Goal: Information Seeking & Learning: Find specific fact

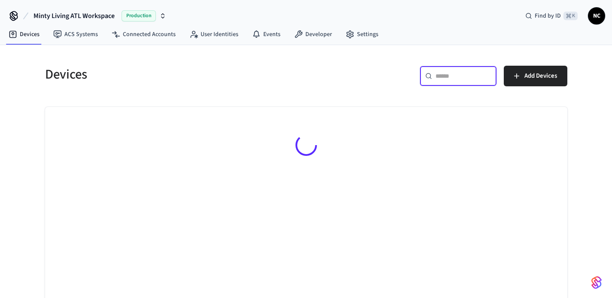
click at [448, 80] on div "​ ​" at bounding box center [458, 76] width 77 height 21
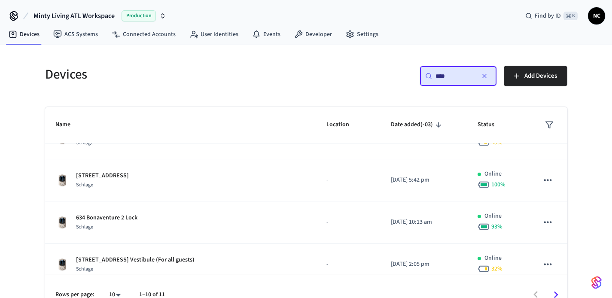
scroll to position [110, 0]
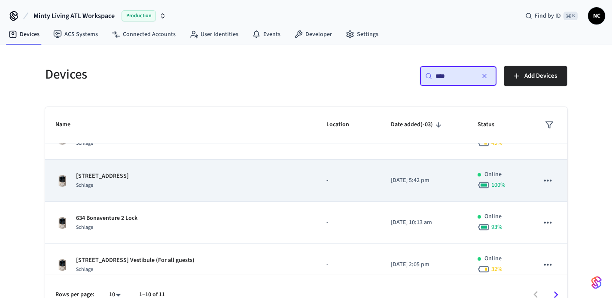
type input "****"
click at [326, 180] on p "-" at bounding box center [347, 180] width 43 height 9
click at [238, 187] on div "[STREET_ADDRESS]" at bounding box center [180, 181] width 251 height 18
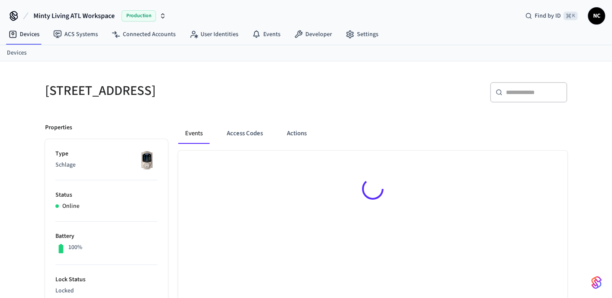
click at [238, 187] on div at bounding box center [372, 190] width 389 height 79
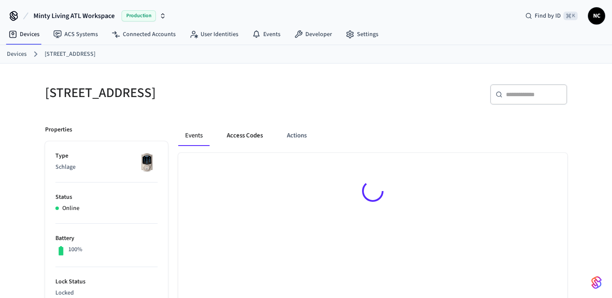
click at [248, 139] on button "Access Codes" at bounding box center [245, 135] width 50 height 21
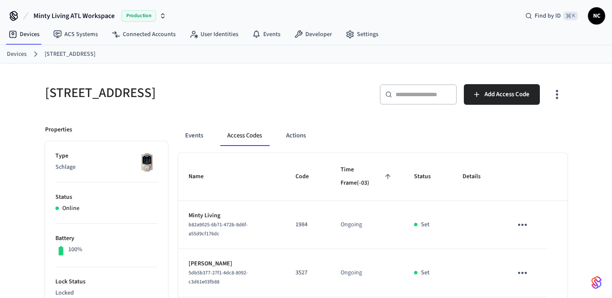
click at [248, 139] on button "Access Codes" at bounding box center [244, 135] width 49 height 21
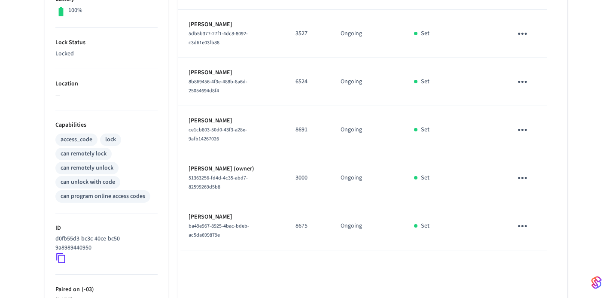
scroll to position [240, 0]
click at [307, 229] on p "8675" at bounding box center [308, 225] width 24 height 9
click at [302, 225] on p "8675" at bounding box center [308, 225] width 24 height 9
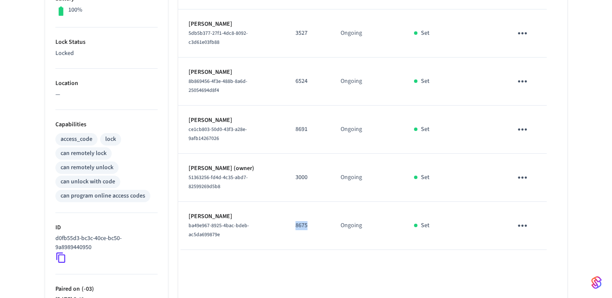
copy p "8675"
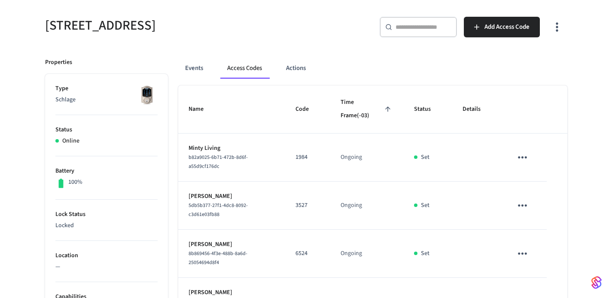
scroll to position [0, 0]
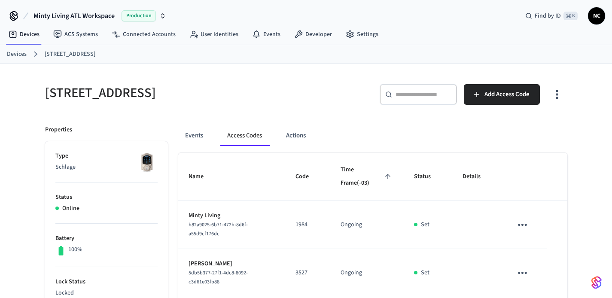
click at [15, 56] on link "Devices" at bounding box center [17, 54] width 20 height 9
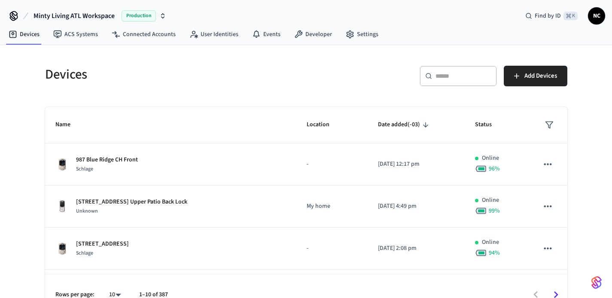
click at [460, 78] on input "text" at bounding box center [464, 76] width 56 height 9
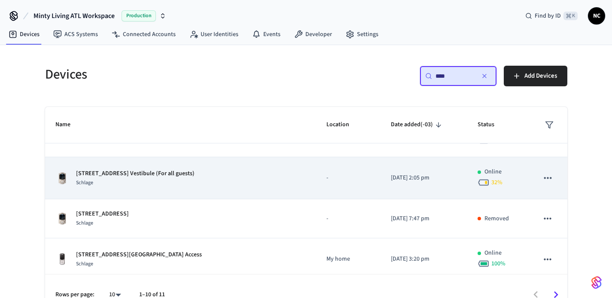
scroll to position [206, 0]
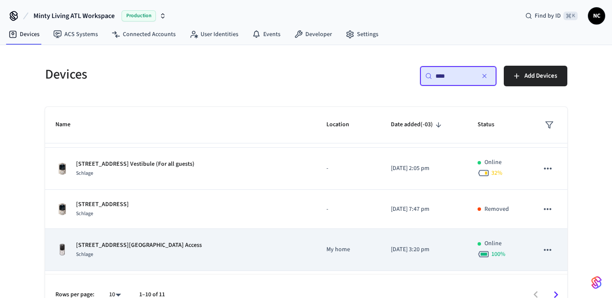
type input "****"
click at [336, 237] on td "My home" at bounding box center [348, 250] width 64 height 42
click at [316, 244] on td "My home" at bounding box center [348, 250] width 64 height 42
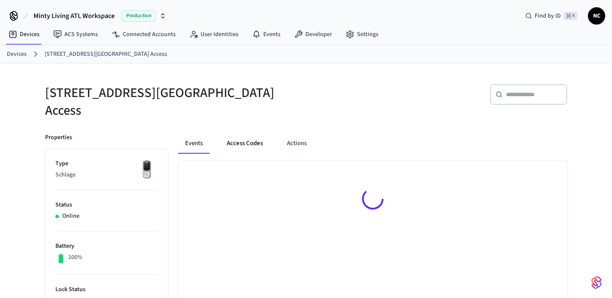
click at [240, 133] on button "Access Codes" at bounding box center [245, 143] width 50 height 21
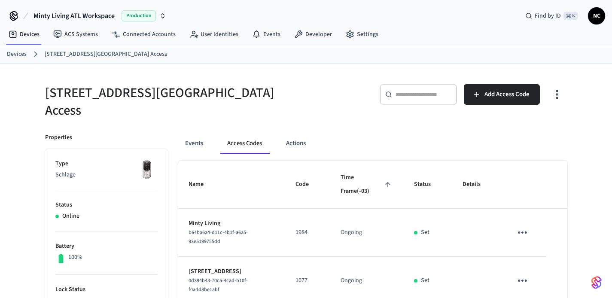
click at [240, 133] on button "Access Codes" at bounding box center [244, 143] width 49 height 21
click at [17, 57] on link "Devices" at bounding box center [17, 54] width 20 height 9
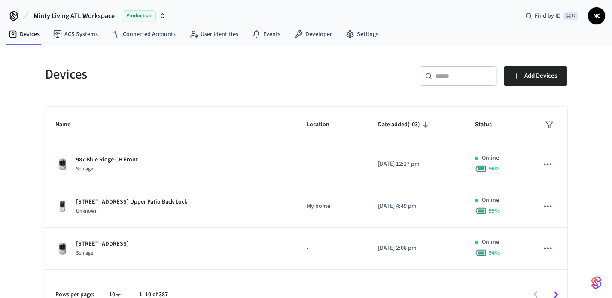
click at [17, 57] on div "Devices ​ ​ Add Devices Name Location Date added (-03) Status 987 Blue Ridge CH…" at bounding box center [306, 180] width 612 height 271
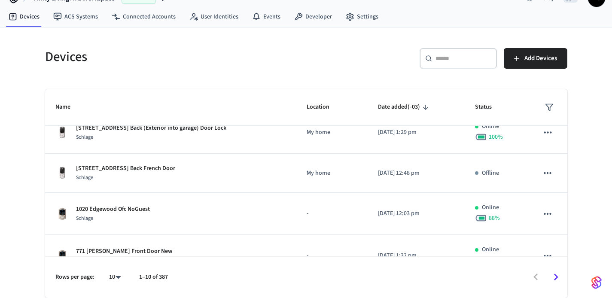
scroll to position [184, 0]
click at [486, 53] on div "​ ​" at bounding box center [458, 58] width 77 height 21
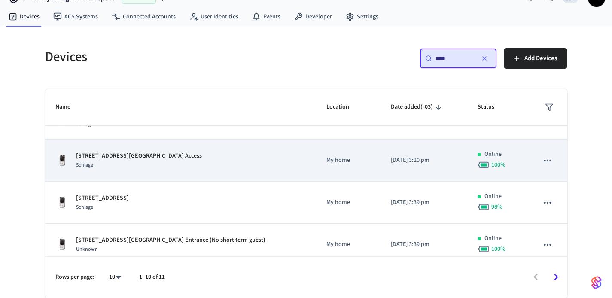
scroll to position [287, 0]
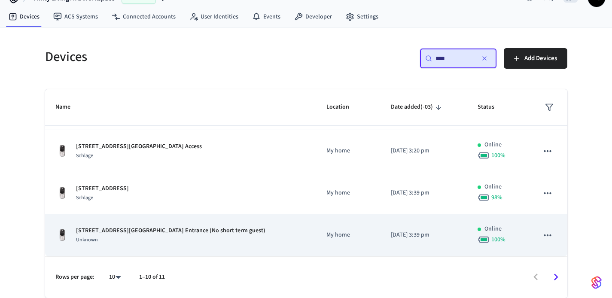
type input "****"
click at [316, 229] on td "My home" at bounding box center [348, 235] width 64 height 42
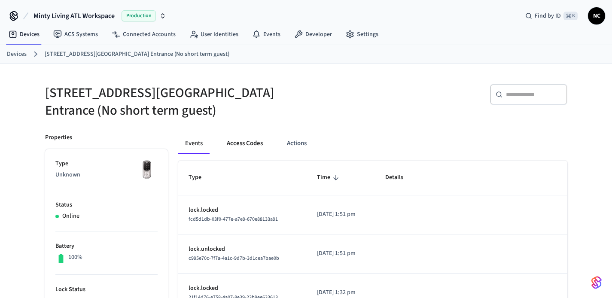
click at [248, 146] on button "Access Codes" at bounding box center [245, 143] width 50 height 21
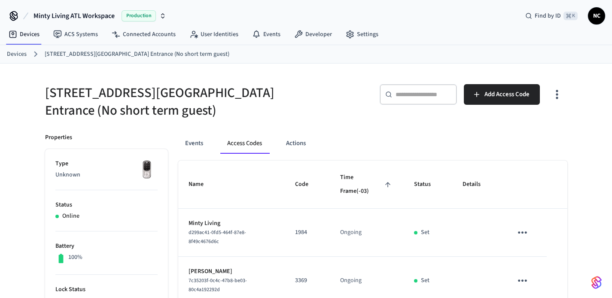
click at [11, 53] on link "Devices" at bounding box center [17, 54] width 20 height 9
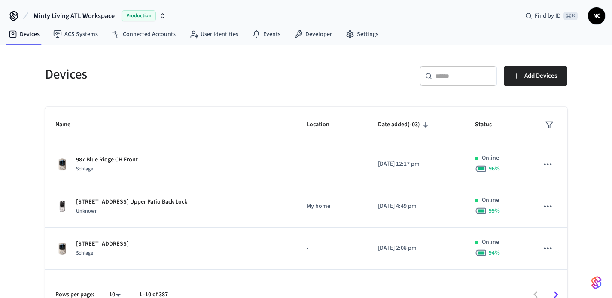
click at [470, 75] on input "text" at bounding box center [464, 76] width 56 height 9
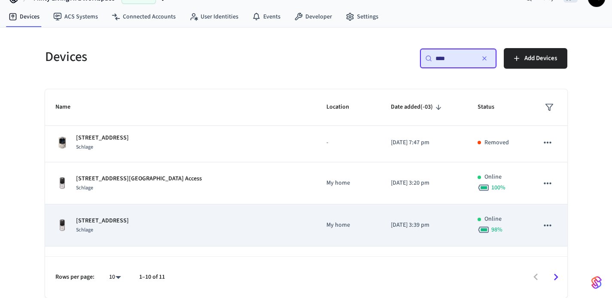
scroll to position [287, 0]
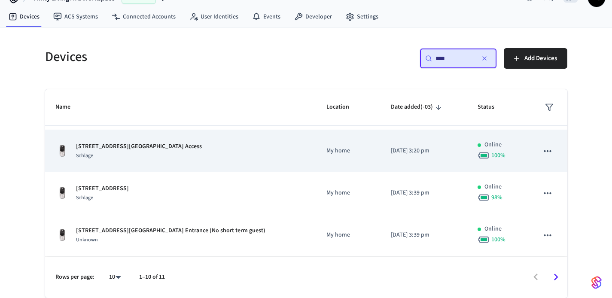
type input "****"
click at [246, 149] on div "[STREET_ADDRESS] Gym Access Schlage" at bounding box center [180, 151] width 251 height 18
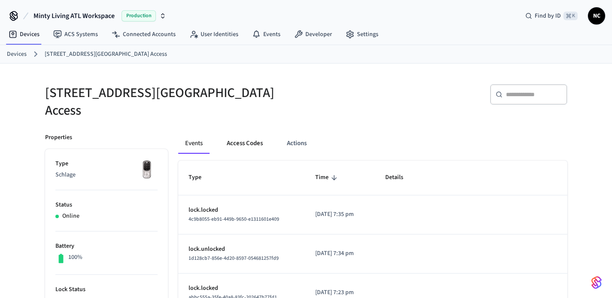
click at [241, 137] on button "Access Codes" at bounding box center [245, 143] width 50 height 21
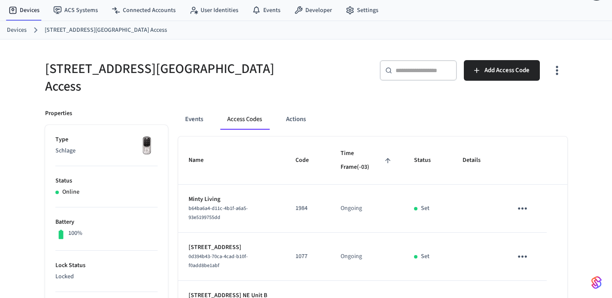
scroll to position [29, 0]
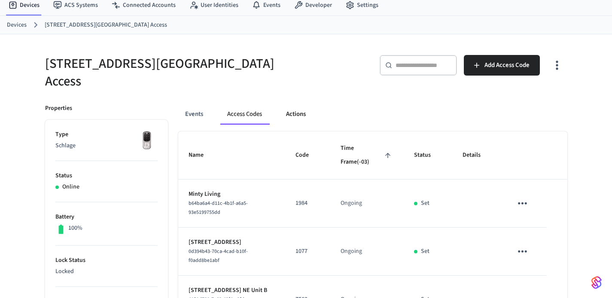
drag, startPoint x: 299, startPoint y: 96, endPoint x: 299, endPoint y: 102, distance: 5.6
click at [299, 104] on button "Actions" at bounding box center [296, 114] width 34 height 21
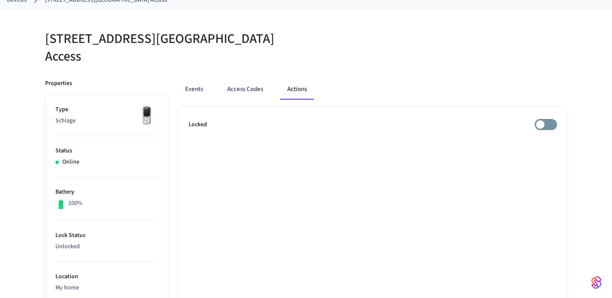
scroll to position [52, 0]
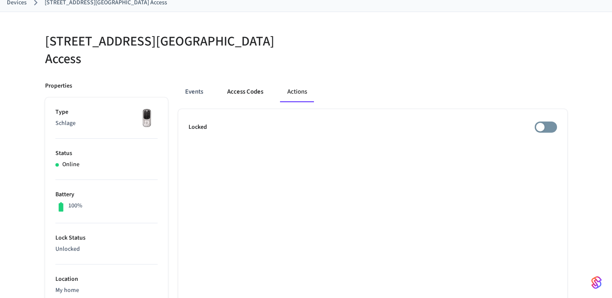
click at [248, 91] on button "Access Codes" at bounding box center [245, 92] width 50 height 21
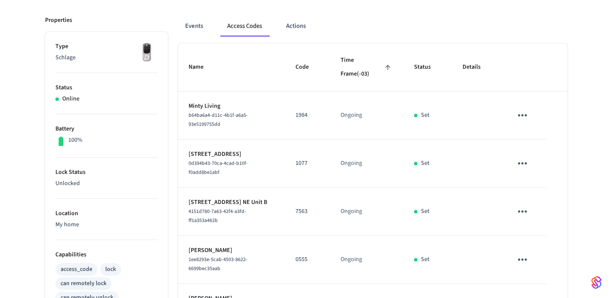
scroll to position [76, 0]
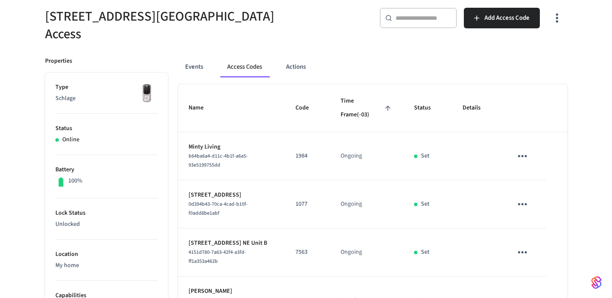
scroll to position [18, 0]
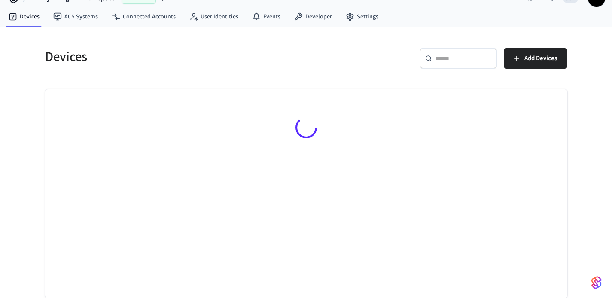
click at [440, 66] on div "​ ​" at bounding box center [458, 58] width 77 height 21
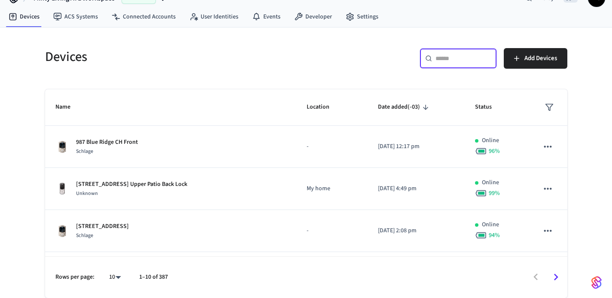
click at [446, 56] on input "text" at bounding box center [464, 58] width 56 height 9
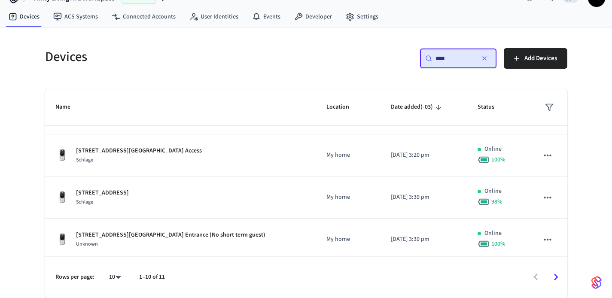
scroll to position [287, 0]
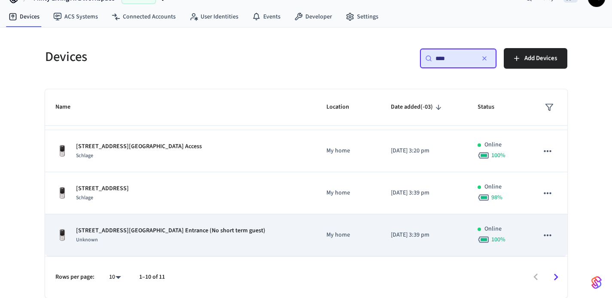
type input "****"
click at [272, 217] on td "[STREET_ADDRESS] Pool Entrance (No short term guest) Unknown" at bounding box center [180, 235] width 271 height 42
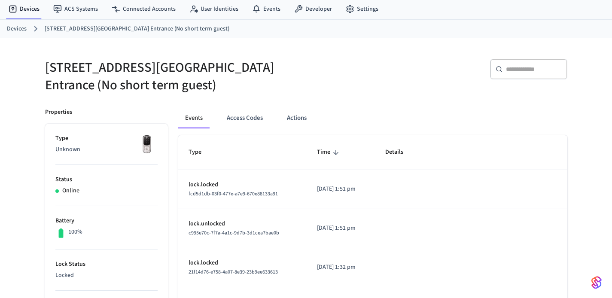
scroll to position [49, 0]
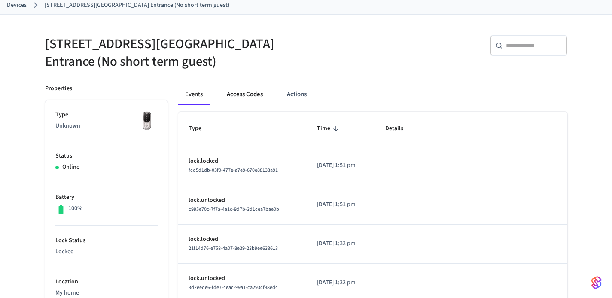
click at [250, 102] on button "Access Codes" at bounding box center [245, 94] width 50 height 21
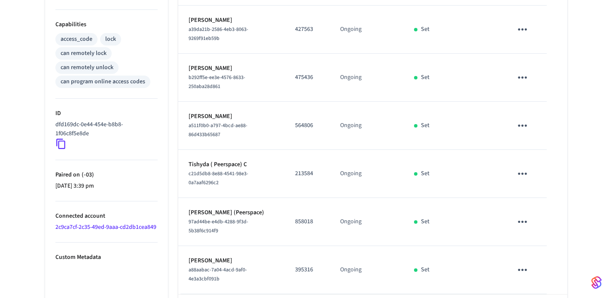
scroll to position [378, 0]
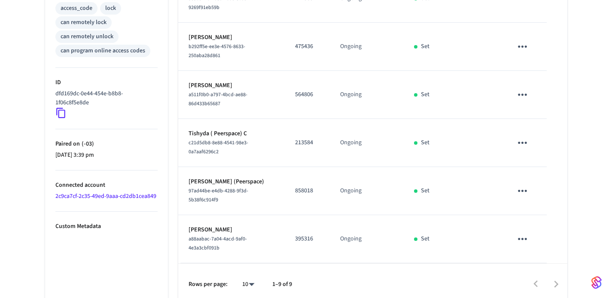
click at [302, 235] on p "395316" at bounding box center [307, 239] width 24 height 9
click at [304, 187] on p "858018" at bounding box center [307, 190] width 24 height 9
copy p "858018"
click at [274, 204] on td "[PERSON_NAME] (Peerspace) 97ad44be-e4db-4288-9f3d-5b38f6c914f9" at bounding box center [231, 191] width 107 height 48
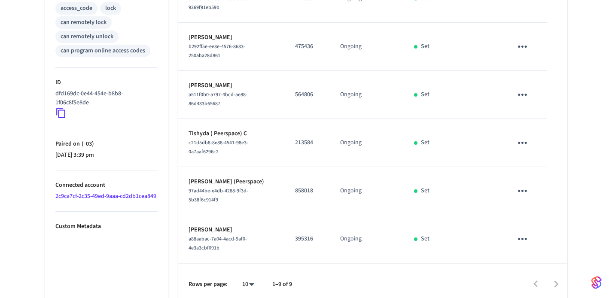
click at [274, 204] on td "[PERSON_NAME] (Peerspace) 97ad44be-e4db-4288-9f3d-5b38f6c914f9" at bounding box center [231, 191] width 107 height 48
click at [310, 203] on td "858018" at bounding box center [307, 191] width 45 height 48
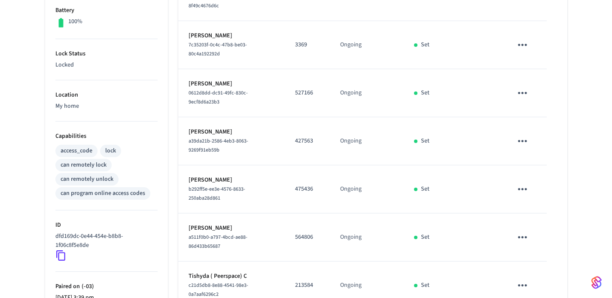
scroll to position [0, 0]
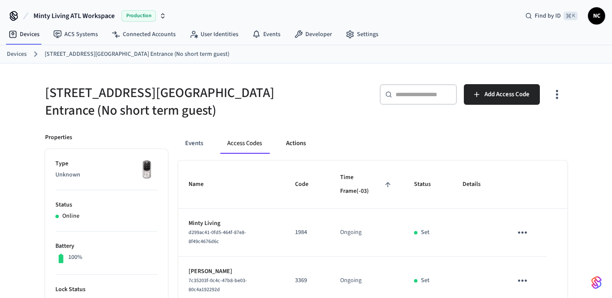
click at [287, 141] on button "Actions" at bounding box center [296, 143] width 34 height 21
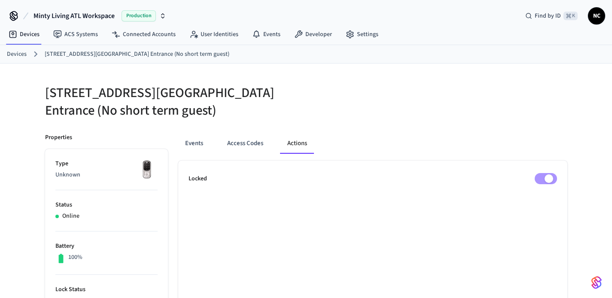
click at [13, 54] on link "Devices" at bounding box center [17, 54] width 20 height 9
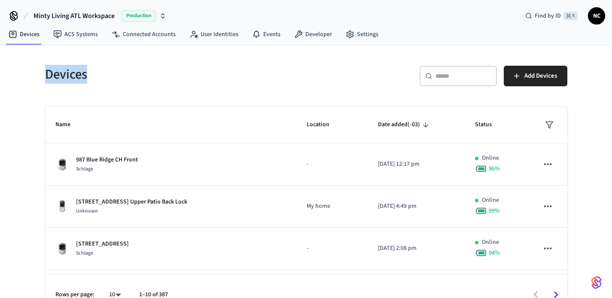
click at [13, 54] on div "Devices ​ ​ Add Devices Name Location Date added (-03) Status 987 Blue Ridge CH…" at bounding box center [306, 180] width 612 height 271
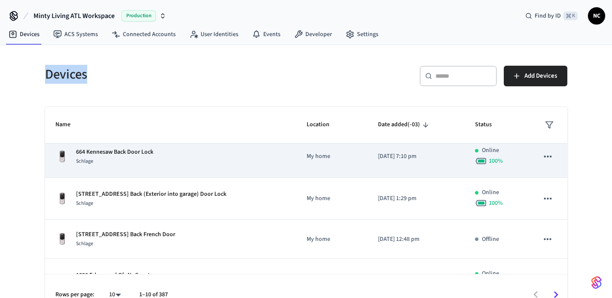
scroll to position [280, 0]
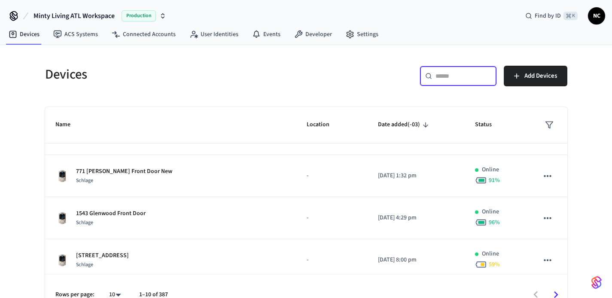
click at [463, 72] on input "text" at bounding box center [464, 76] width 56 height 9
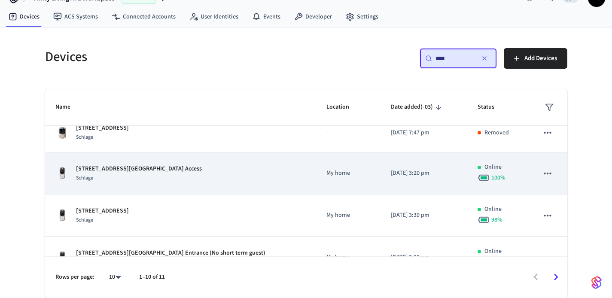
scroll to position [287, 0]
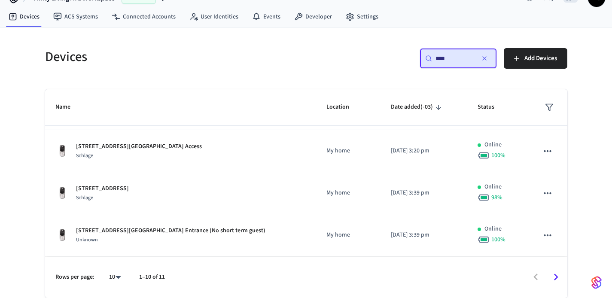
type input "****"
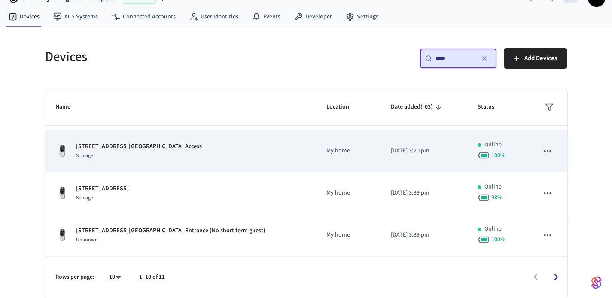
click at [184, 156] on div "[STREET_ADDRESS] Gym Access Schlage" at bounding box center [180, 151] width 251 height 18
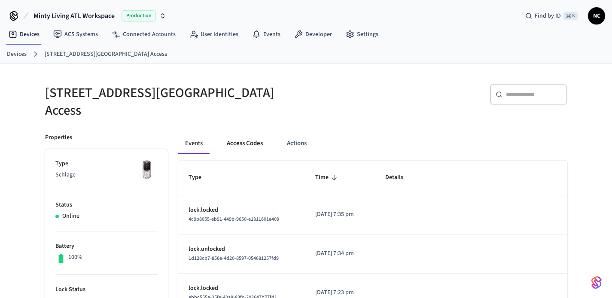
click at [244, 141] on button "Access Codes" at bounding box center [245, 143] width 50 height 21
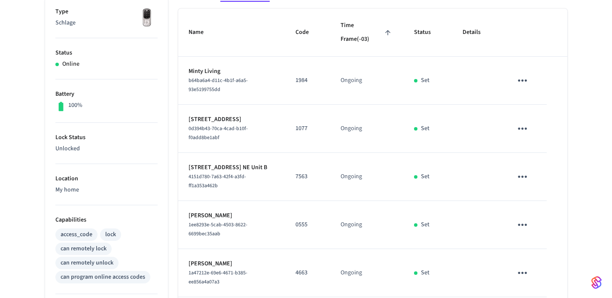
scroll to position [154, 0]
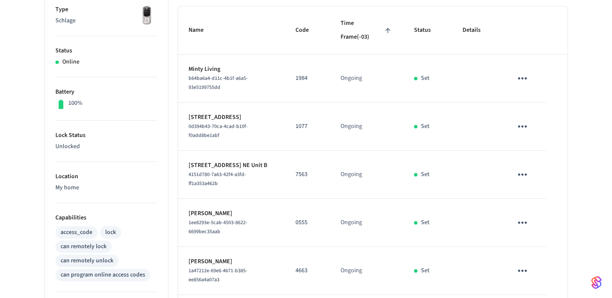
click at [302, 218] on p "0555" at bounding box center [308, 222] width 24 height 9
click at [312, 218] on p "0555" at bounding box center [308, 222] width 24 height 9
click at [299, 218] on p "0555" at bounding box center [308, 222] width 24 height 9
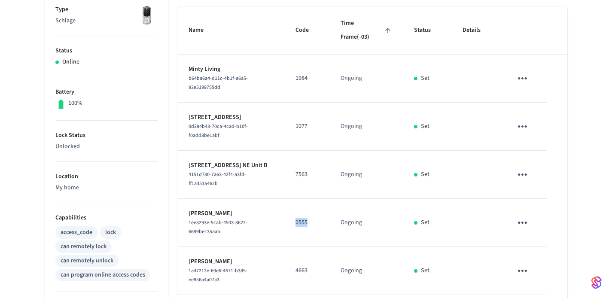
click at [299, 218] on p "0555" at bounding box center [308, 222] width 24 height 9
click at [314, 218] on p "0555" at bounding box center [308, 222] width 24 height 9
click at [302, 218] on p "0555" at bounding box center [308, 222] width 24 height 9
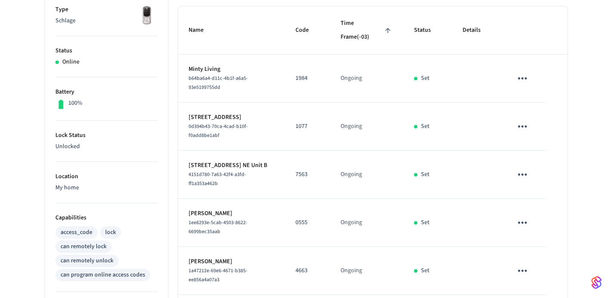
click at [300, 218] on p "0555" at bounding box center [308, 222] width 24 height 9
click at [387, 208] on td "Ongoing" at bounding box center [366, 223] width 73 height 48
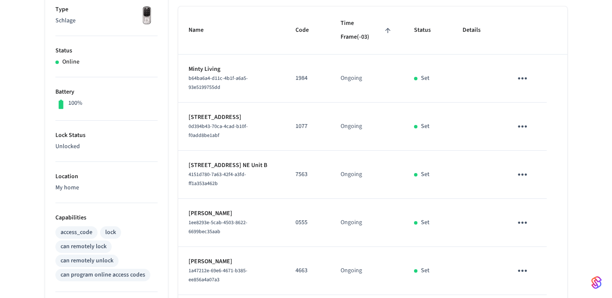
click at [387, 208] on td "Ongoing" at bounding box center [366, 223] width 73 height 48
click at [370, 206] on td "Ongoing" at bounding box center [366, 223] width 73 height 48
click at [359, 207] on td "Ongoing" at bounding box center [366, 223] width 73 height 48
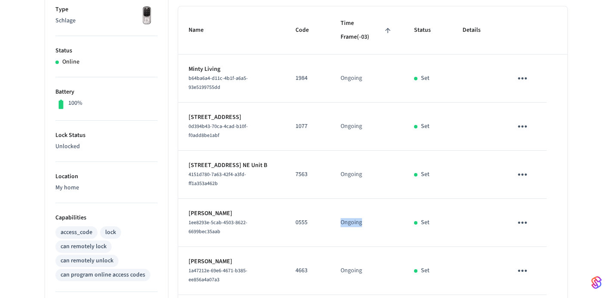
click at [359, 207] on td "Ongoing" at bounding box center [366, 223] width 73 height 48
click at [340, 207] on td "Ongoing" at bounding box center [366, 223] width 73 height 48
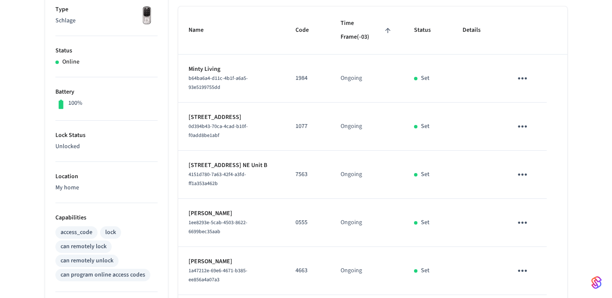
click at [306, 218] on p "0555" at bounding box center [308, 222] width 24 height 9
click at [326, 215] on td "0555" at bounding box center [307, 223] width 45 height 48
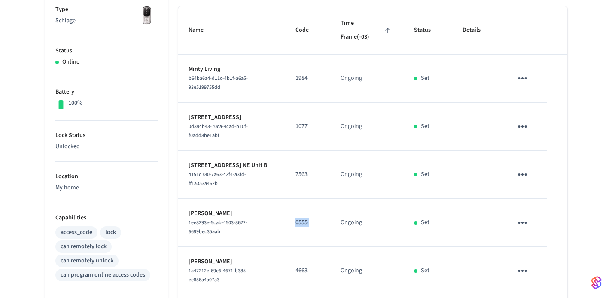
click at [305, 218] on p "0555" at bounding box center [308, 222] width 24 height 9
click at [311, 216] on td "0555" at bounding box center [307, 223] width 45 height 48
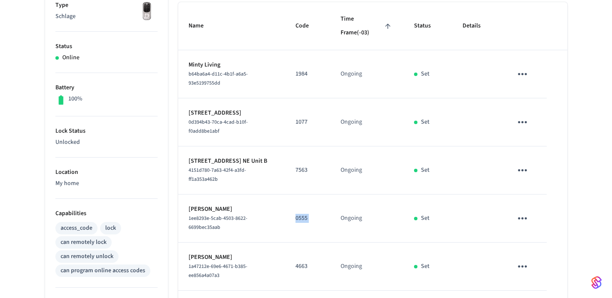
scroll to position [0, 0]
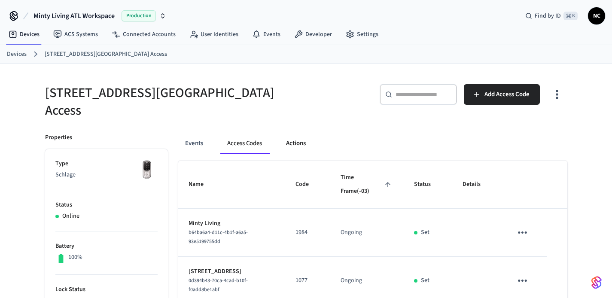
click at [293, 135] on button "Actions" at bounding box center [296, 143] width 34 height 21
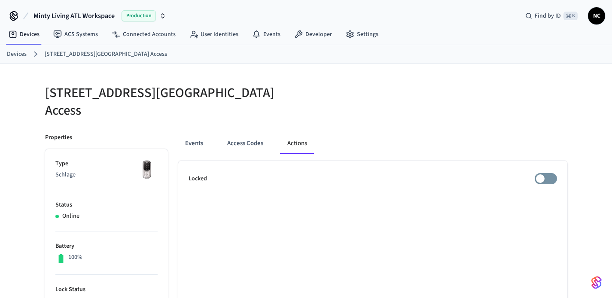
click at [12, 59] on ol "Devices [STREET_ADDRESS][GEOGRAPHIC_DATA] Access" at bounding box center [309, 54] width 605 height 11
click at [15, 56] on link "Devices" at bounding box center [17, 54] width 20 height 9
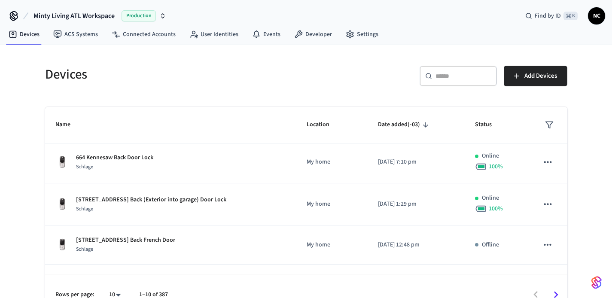
scroll to position [136, 0]
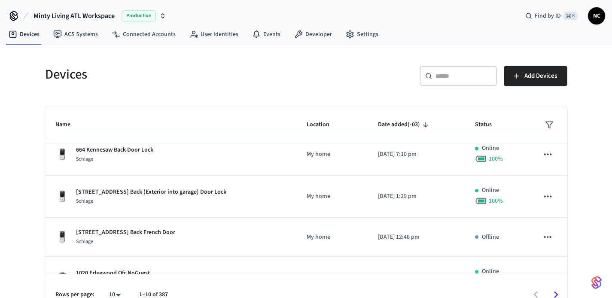
click at [467, 70] on div "​ ​" at bounding box center [458, 76] width 77 height 21
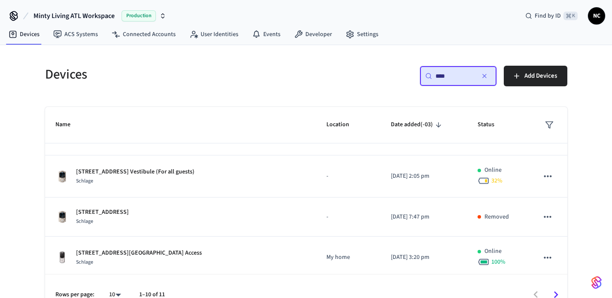
scroll to position [202, 0]
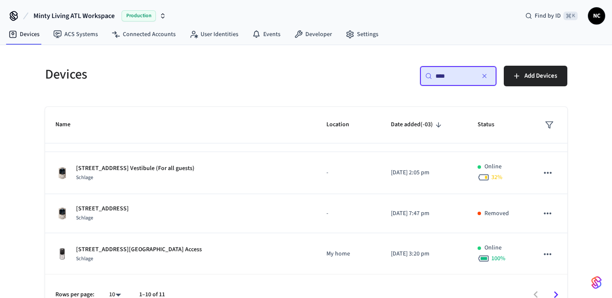
type input "****"
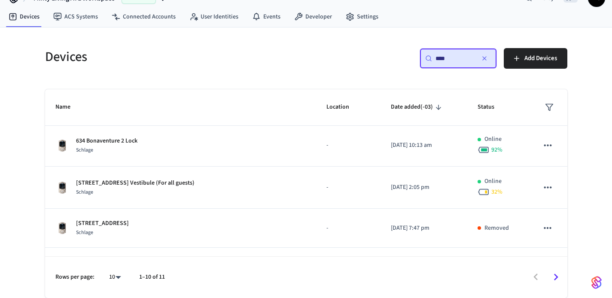
scroll to position [188, 0]
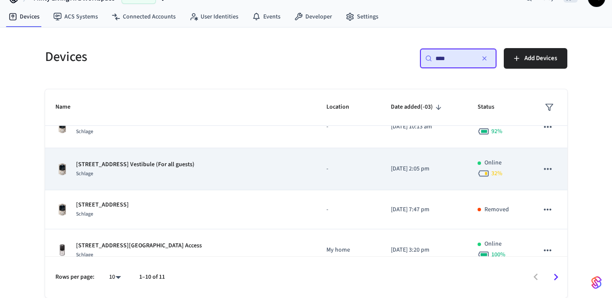
click at [212, 176] on div "[STREET_ADDRESS] Vestibule (For all guests) Schlage" at bounding box center [180, 169] width 251 height 18
click at [316, 166] on td "-" at bounding box center [348, 169] width 64 height 42
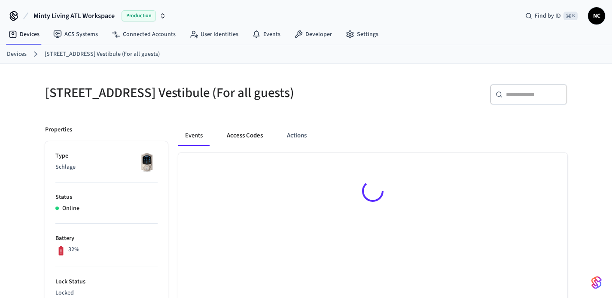
click at [239, 146] on button "Access Codes" at bounding box center [245, 135] width 50 height 21
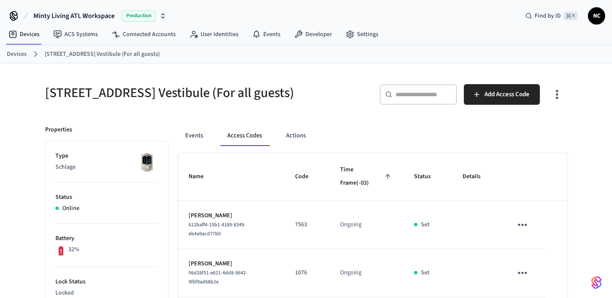
click at [239, 146] on button "Access Codes" at bounding box center [244, 135] width 49 height 21
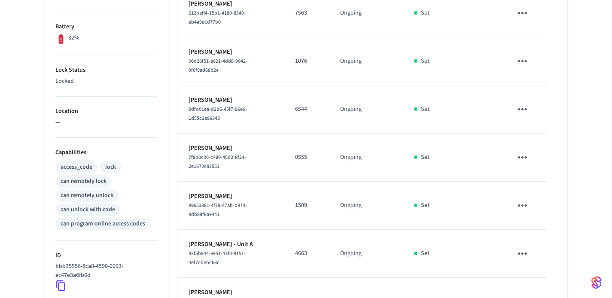
scroll to position [347, 0]
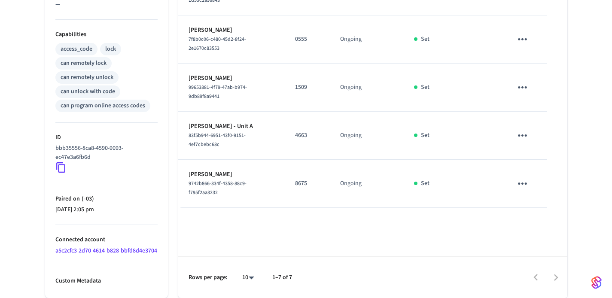
click at [304, 179] on p "8675" at bounding box center [307, 183] width 24 height 9
click at [318, 182] on td "8675" at bounding box center [307, 184] width 45 height 48
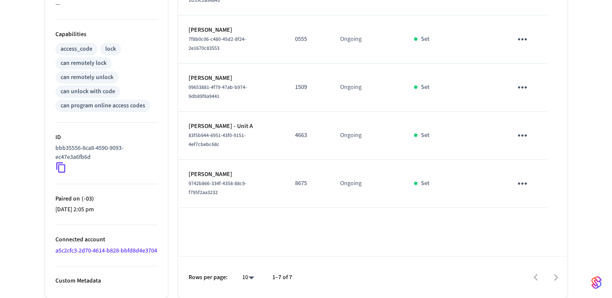
click at [318, 182] on td "8675" at bounding box center [307, 184] width 45 height 48
click at [298, 179] on p "8675" at bounding box center [307, 183] width 24 height 9
click at [305, 182] on td "8675" at bounding box center [307, 184] width 45 height 48
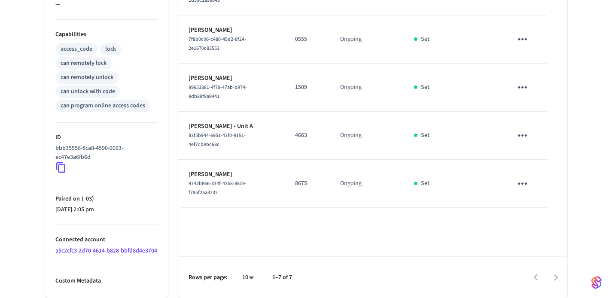
click at [299, 179] on p "8675" at bounding box center [307, 183] width 24 height 9
click at [304, 179] on p "8675" at bounding box center [307, 183] width 24 height 9
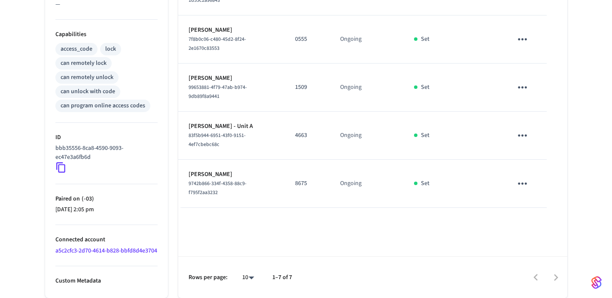
click at [298, 179] on p "8675" at bounding box center [307, 183] width 24 height 9
click at [298, 181] on td "8675" at bounding box center [307, 184] width 45 height 48
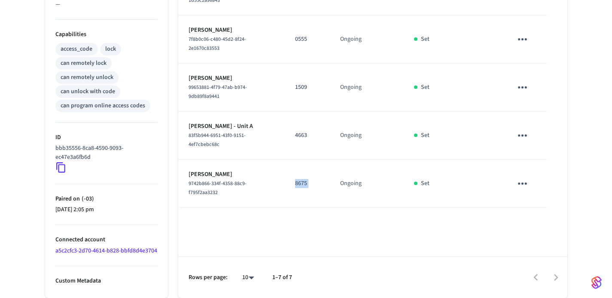
click at [298, 181] on td "8675" at bounding box center [307, 184] width 45 height 48
click at [298, 179] on p "8675" at bounding box center [307, 183] width 24 height 9
click at [306, 182] on td "8675" at bounding box center [307, 184] width 45 height 48
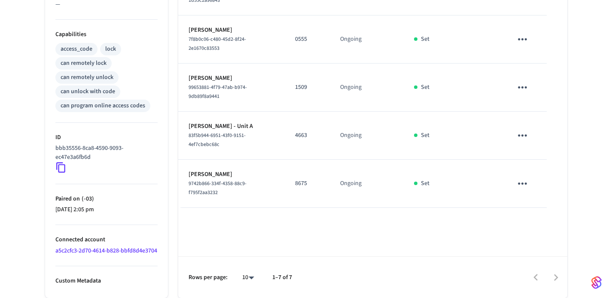
click at [302, 179] on p "8675" at bounding box center [307, 183] width 24 height 9
click at [313, 179] on td "8675" at bounding box center [307, 184] width 45 height 48
click at [299, 179] on p "8675" at bounding box center [307, 183] width 24 height 9
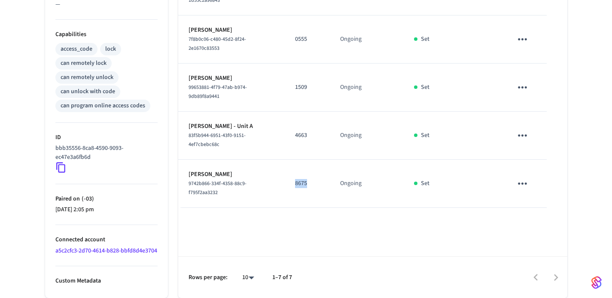
click at [299, 179] on p "8675" at bounding box center [307, 183] width 24 height 9
click at [299, 181] on td "8675" at bounding box center [307, 184] width 45 height 48
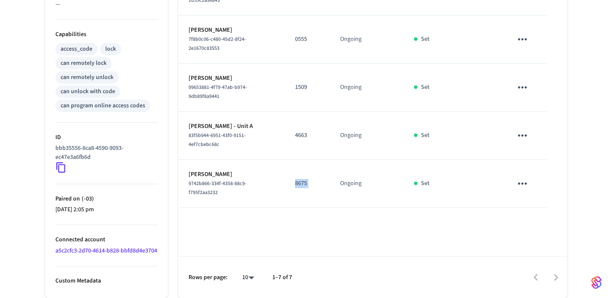
click at [302, 179] on td "8675" at bounding box center [307, 184] width 45 height 48
click at [301, 179] on p "8675" at bounding box center [307, 183] width 24 height 9
click at [297, 183] on td "8675" at bounding box center [307, 184] width 45 height 48
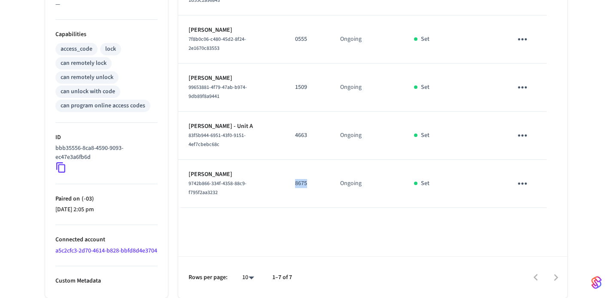
click at [297, 183] on td "8675" at bounding box center [307, 184] width 45 height 48
click at [297, 193] on td "8675" at bounding box center [307, 184] width 45 height 48
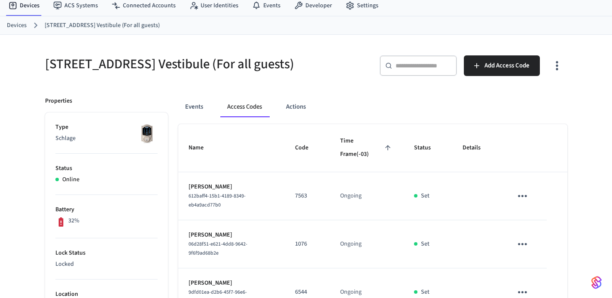
scroll to position [0, 0]
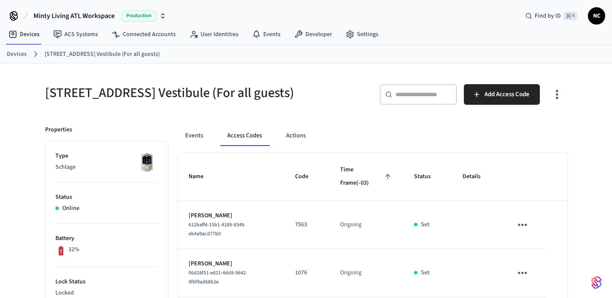
click at [19, 53] on link "Devices" at bounding box center [17, 54] width 20 height 9
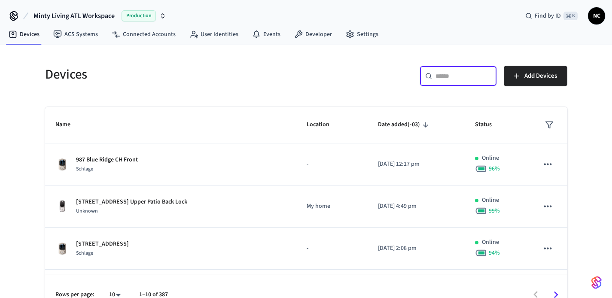
click at [440, 77] on input "text" at bounding box center [464, 76] width 56 height 9
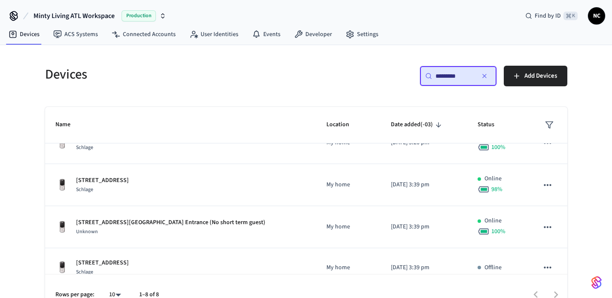
scroll to position [194, 0]
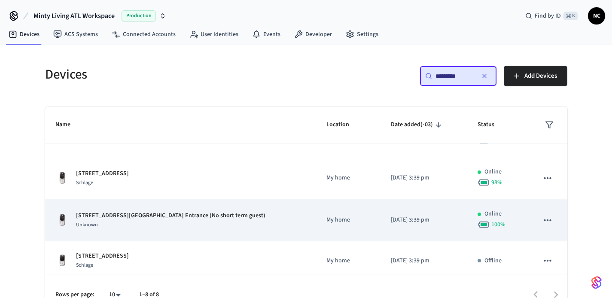
type input "*********"
click at [316, 230] on td "My home" at bounding box center [348, 220] width 64 height 42
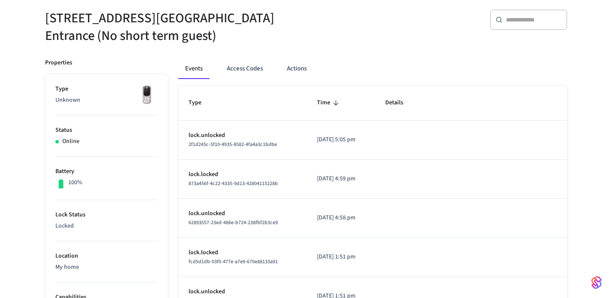
scroll to position [75, 0]
click at [125, 14] on h5 "[STREET_ADDRESS][GEOGRAPHIC_DATA] Entrance (No short term guest)" at bounding box center [173, 26] width 256 height 35
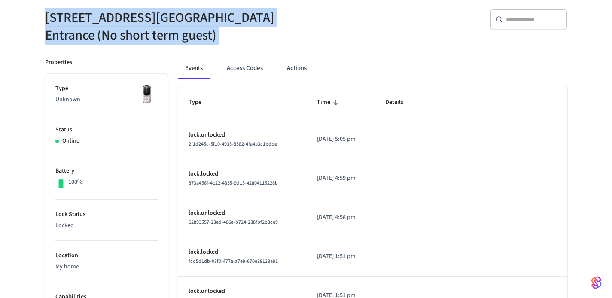
click at [125, 14] on h5 "[STREET_ADDRESS][GEOGRAPHIC_DATA] Entrance (No short term guest)" at bounding box center [173, 26] width 256 height 35
copy div "[STREET_ADDRESS][GEOGRAPHIC_DATA] Entrance (No short term guest)"
click at [252, 68] on button "Access Codes" at bounding box center [245, 68] width 50 height 21
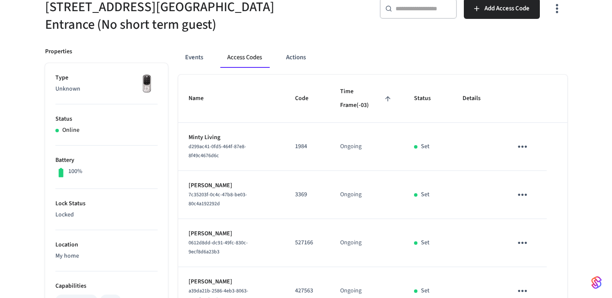
scroll to position [82, 0]
